Goal: Check status: Check status

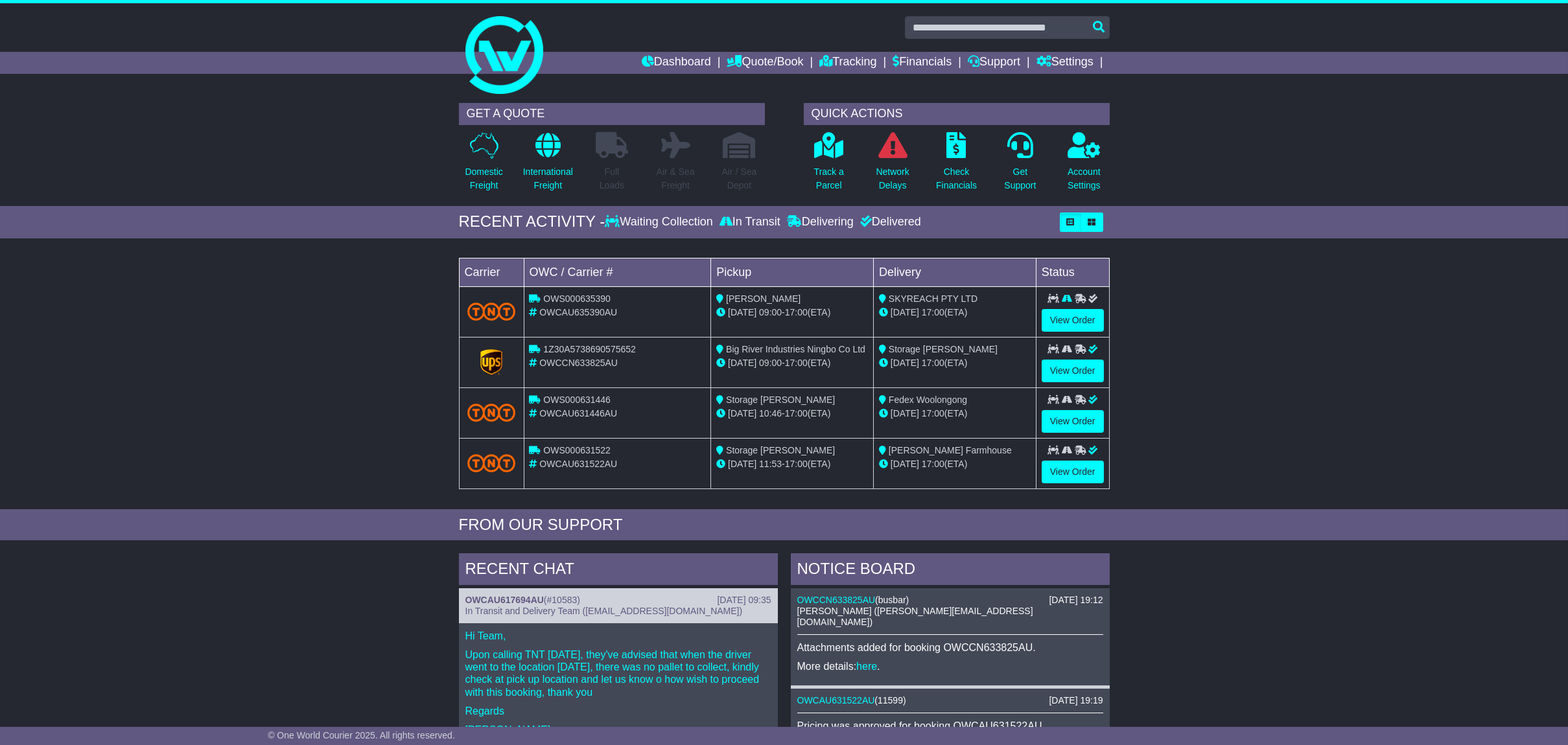
click at [1178, 416] on div "Loading... No bookings found Carrier OWC / Carrier # Pickup Delivery Status OWS…" at bounding box center [784, 377] width 1568 height 265
click at [830, 182] on p "Track a Parcel" at bounding box center [829, 179] width 30 height 27
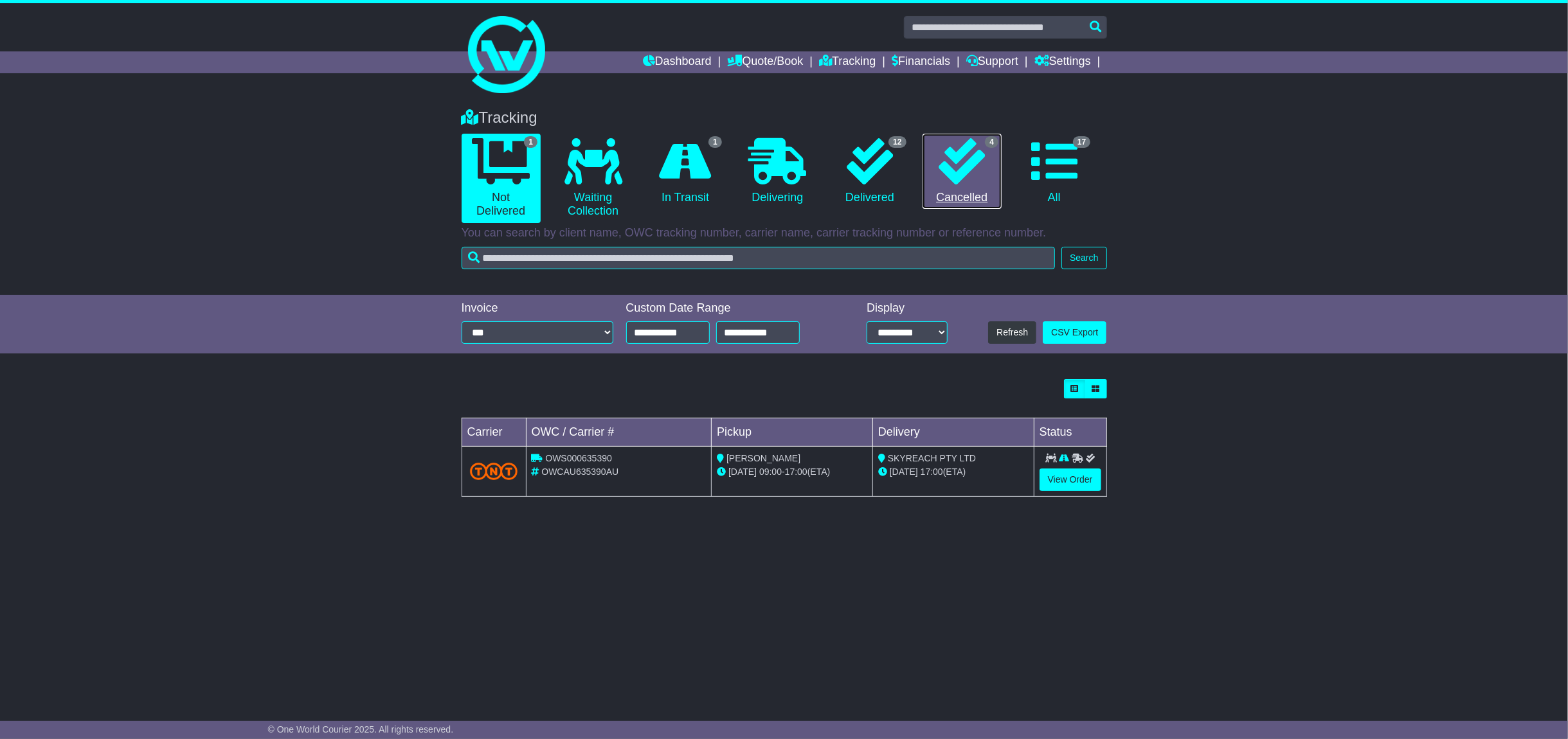
drag, startPoint x: 942, startPoint y: 191, endPoint x: 966, endPoint y: 200, distance: 25.6
click at [943, 191] on link "4 Cancelled" at bounding box center [962, 172] width 79 height 76
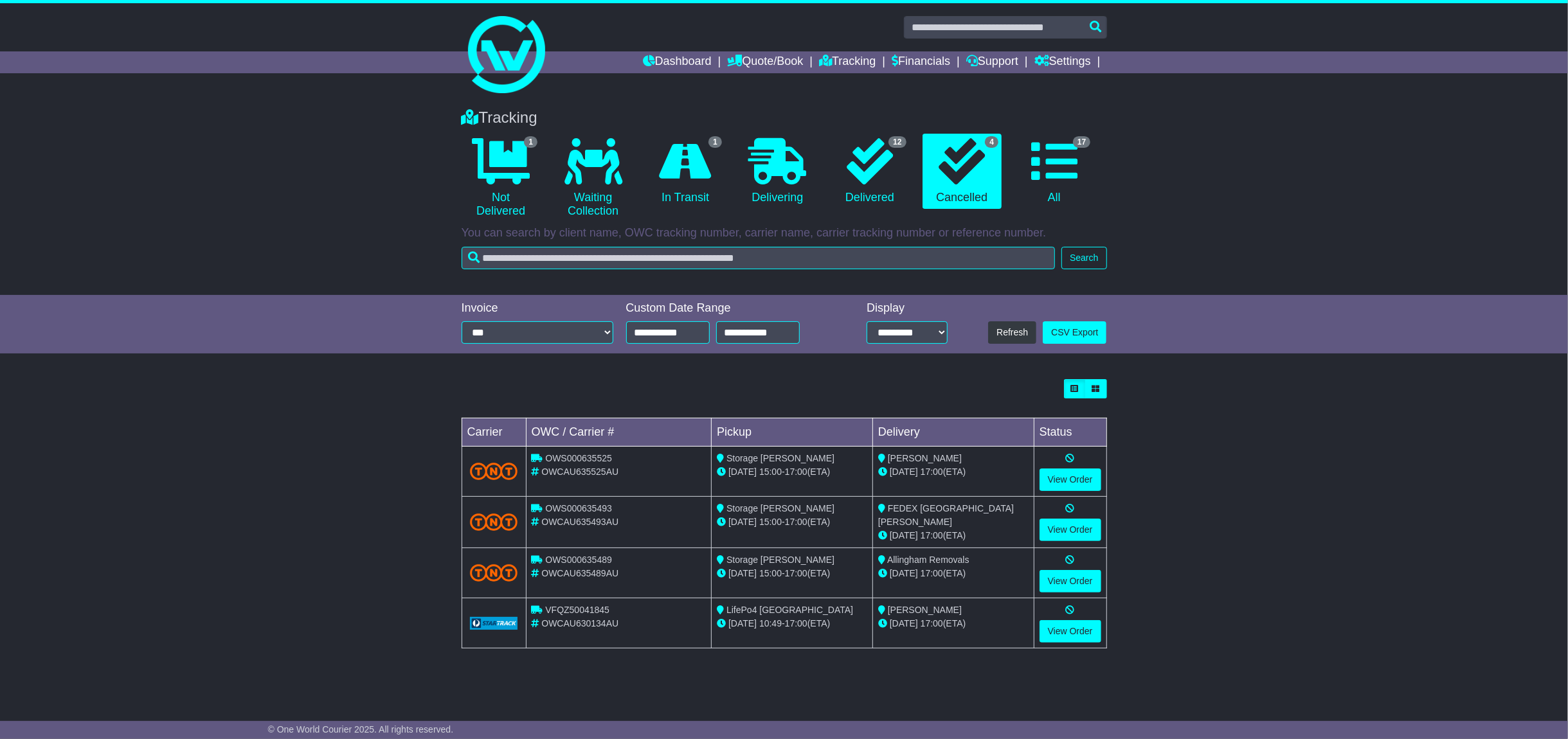
click at [179, 538] on div "Loading... No bookings found Carrier OWC / Carrier # Pickup Delivery Status OWS…" at bounding box center [784, 521] width 1568 height 296
click at [1063, 478] on link "View Order" at bounding box center [1070, 480] width 62 height 22
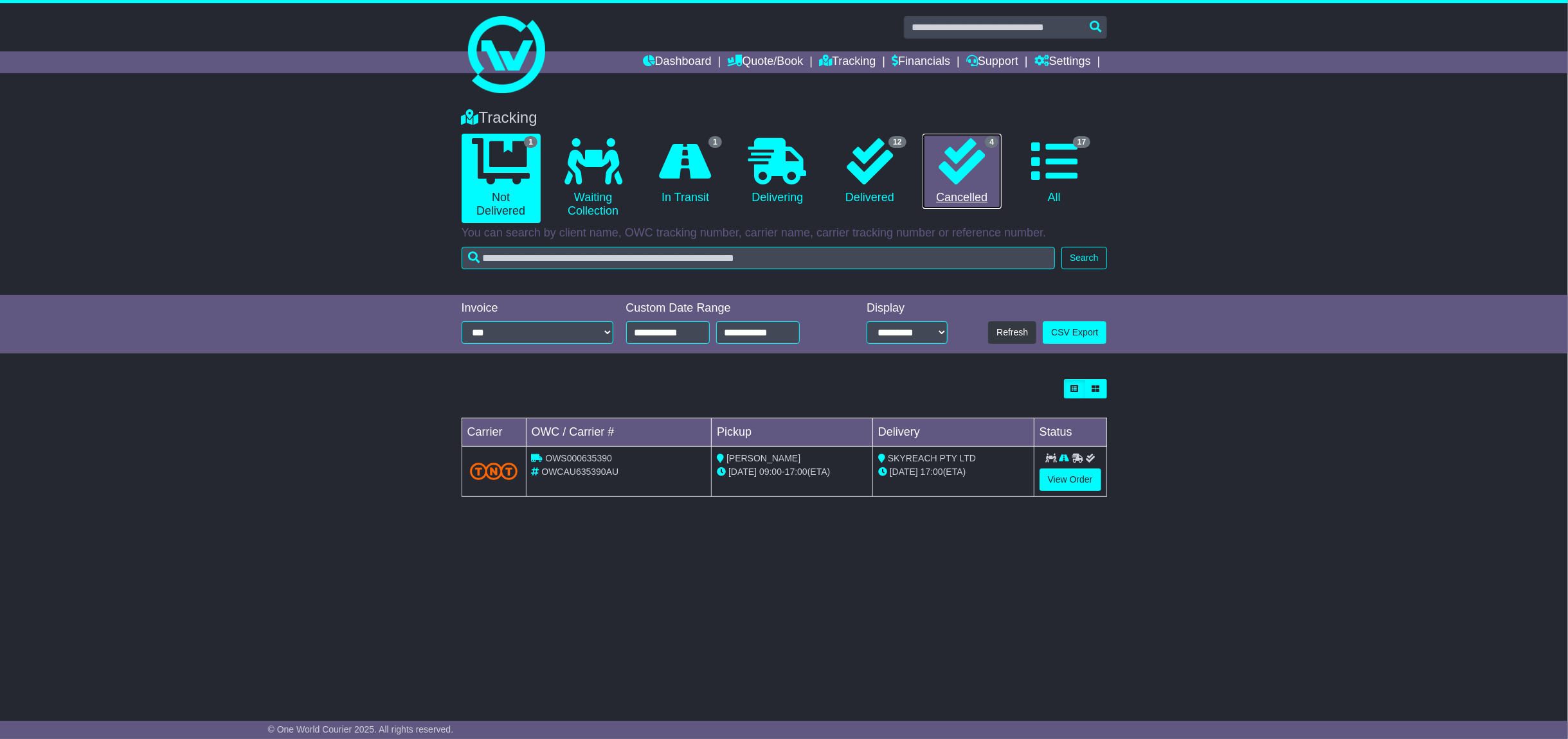
click at [973, 189] on link "4 Cancelled" at bounding box center [962, 172] width 79 height 76
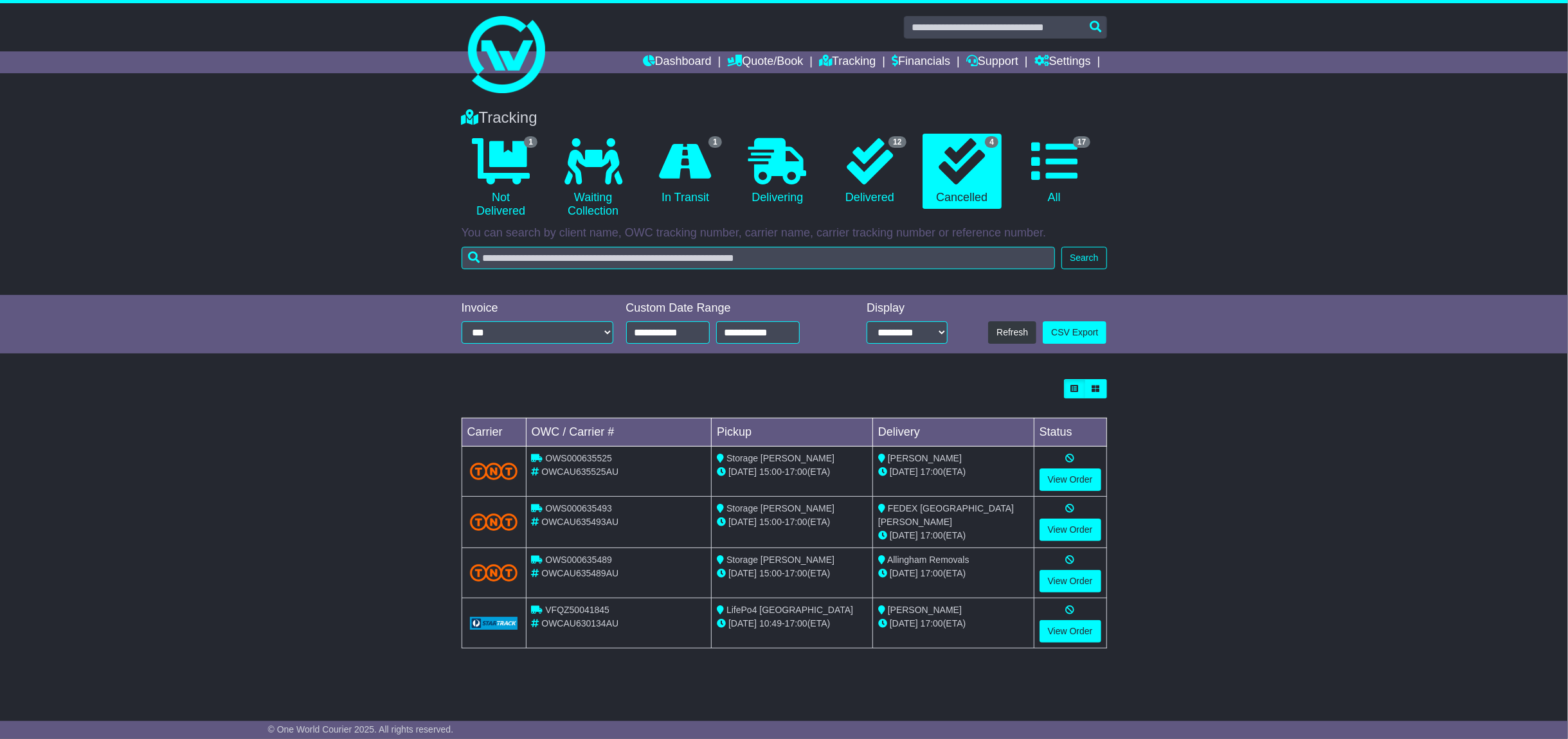
click at [591, 519] on span "OWCAU635493AU" at bounding box center [580, 522] width 77 height 10
copy span "OWCAU635493AU"
click at [576, 571] on span "OWCAU635489AU" at bounding box center [580, 573] width 77 height 10
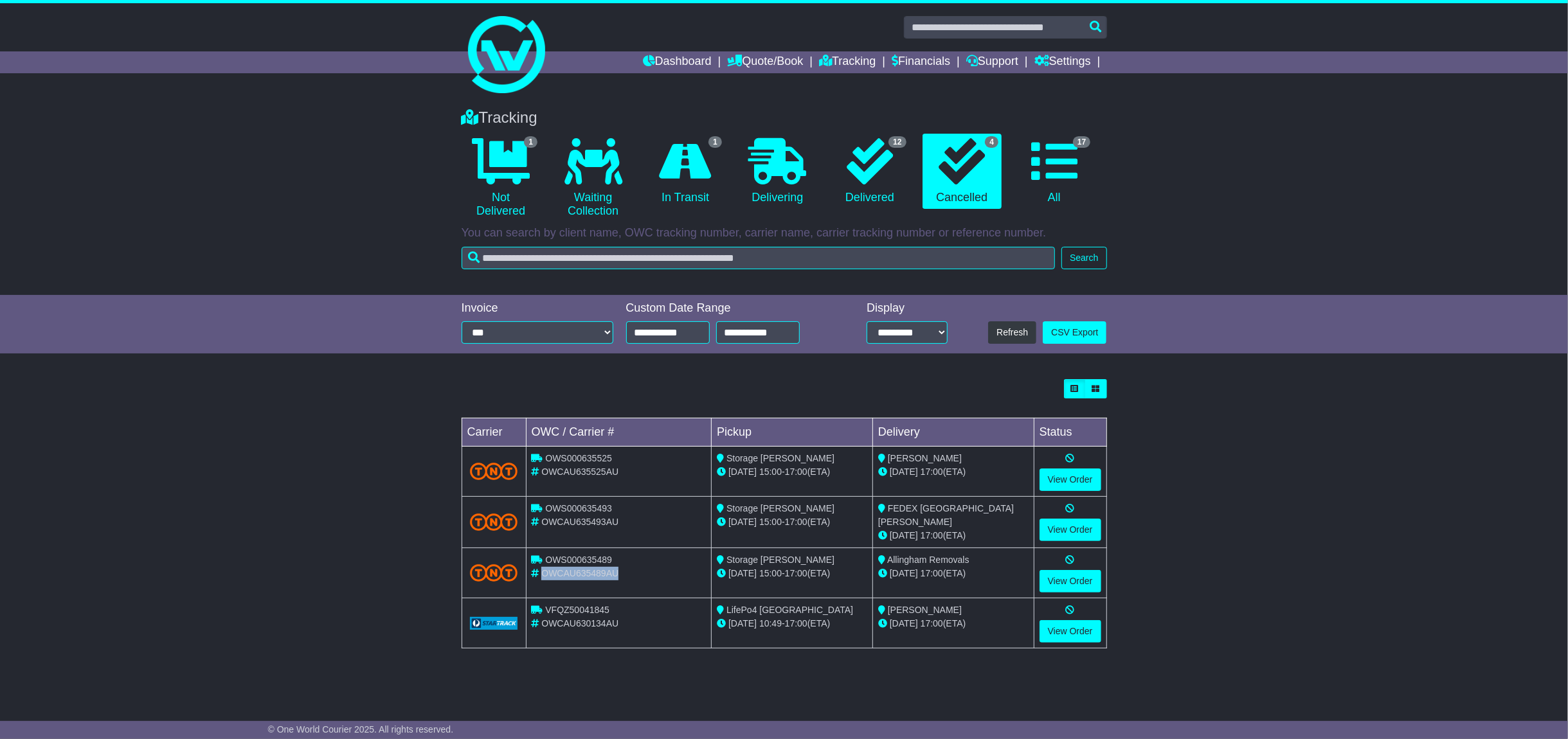
copy span "OWCAU635489AU"
